Goal: Understand process/instructions: Learn how to perform a task or action

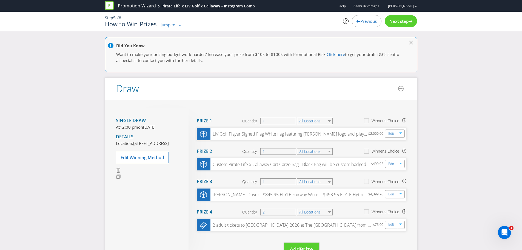
click at [158, 23] on div "How to Win Prizes Jump to... .st0{fill-rule:evenodd;clip-rule:evenodd;} Promoti…" at bounding box center [208, 24] width 206 height 7
click at [164, 26] on span "Jump to..." at bounding box center [170, 24] width 18 height 5
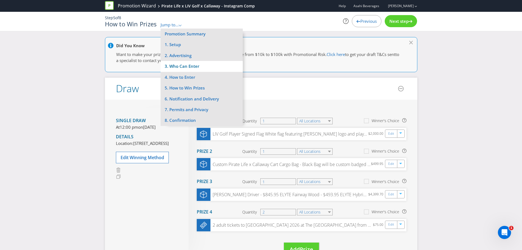
click at [185, 64] on li "3. Who Can Enter" at bounding box center [202, 66] width 82 height 11
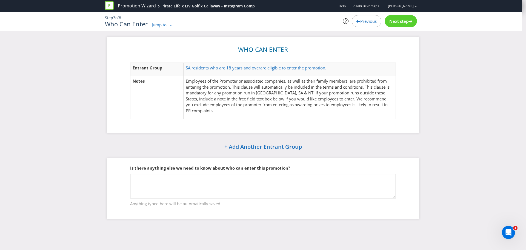
click at [172, 24] on div "Jump to... .st0{fill-rule:evenodd;clip-rule:evenodd;}" at bounding box center [162, 25] width 21 height 6
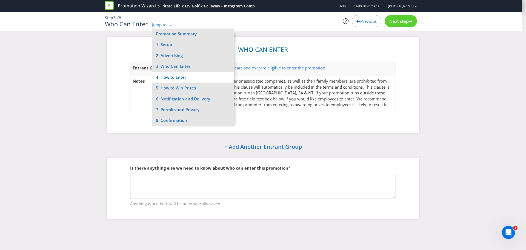
click at [185, 72] on li "4. How to Enter" at bounding box center [193, 77] width 82 height 11
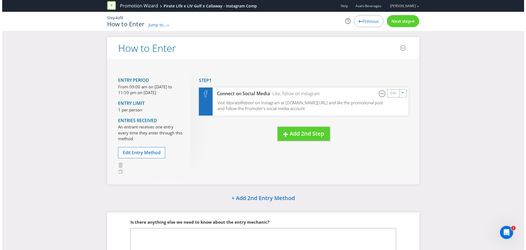
scroll to position [38, 0]
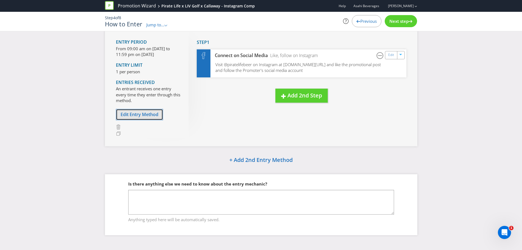
click at [138, 115] on span "Edit Entry Method" at bounding box center [140, 114] width 38 height 6
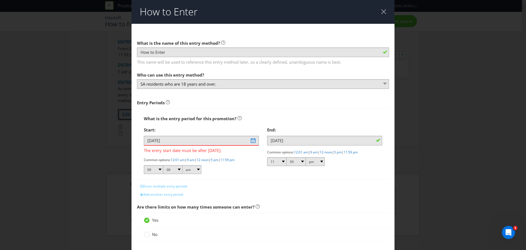
scroll to position [104, 0]
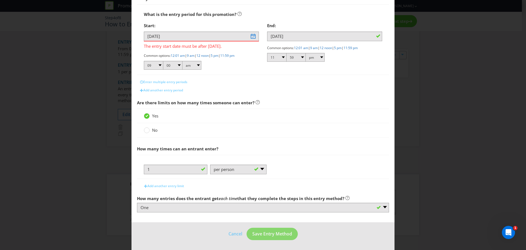
click at [267, 169] on div "1 -- Please Select -- per person per day per purchase per transaction Other (pl…" at bounding box center [263, 171] width 238 height 14
click at [448, 120] on div "How to Enter What is the name of this entry method? How to Enter This name will…" at bounding box center [263, 125] width 526 height 250
click at [243, 234] on span "Cancel Save Entry Method" at bounding box center [263, 235] width 70 height 5
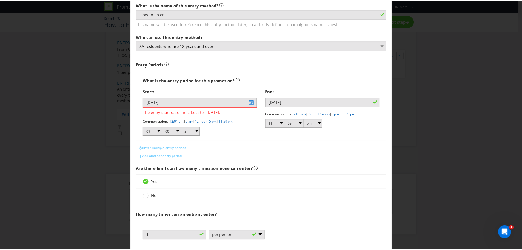
scroll to position [0, 0]
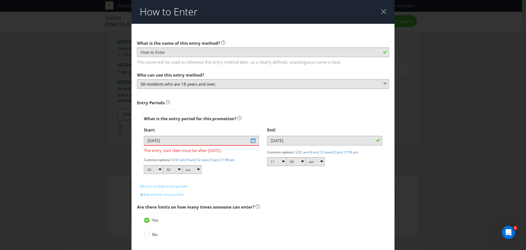
click at [381, 13] on div at bounding box center [383, 11] width 5 height 5
